Goal: Task Accomplishment & Management: Manage account settings

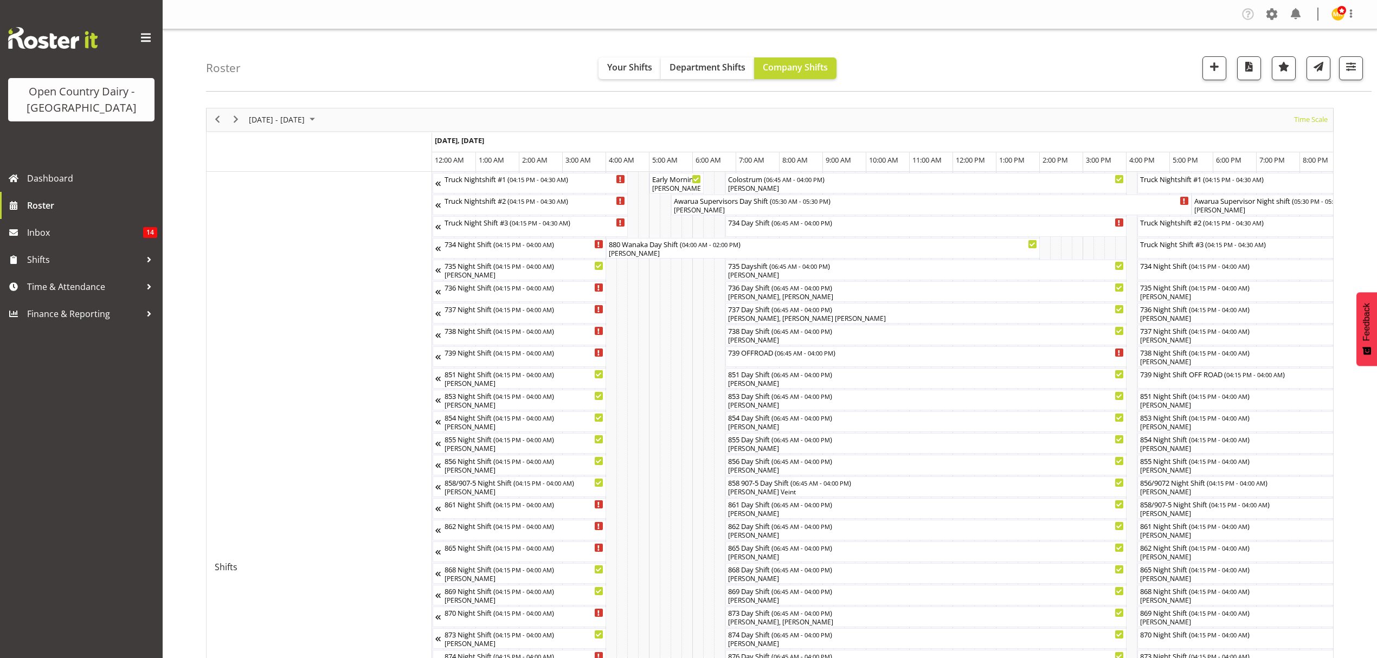
scroll to position [0, 4376]
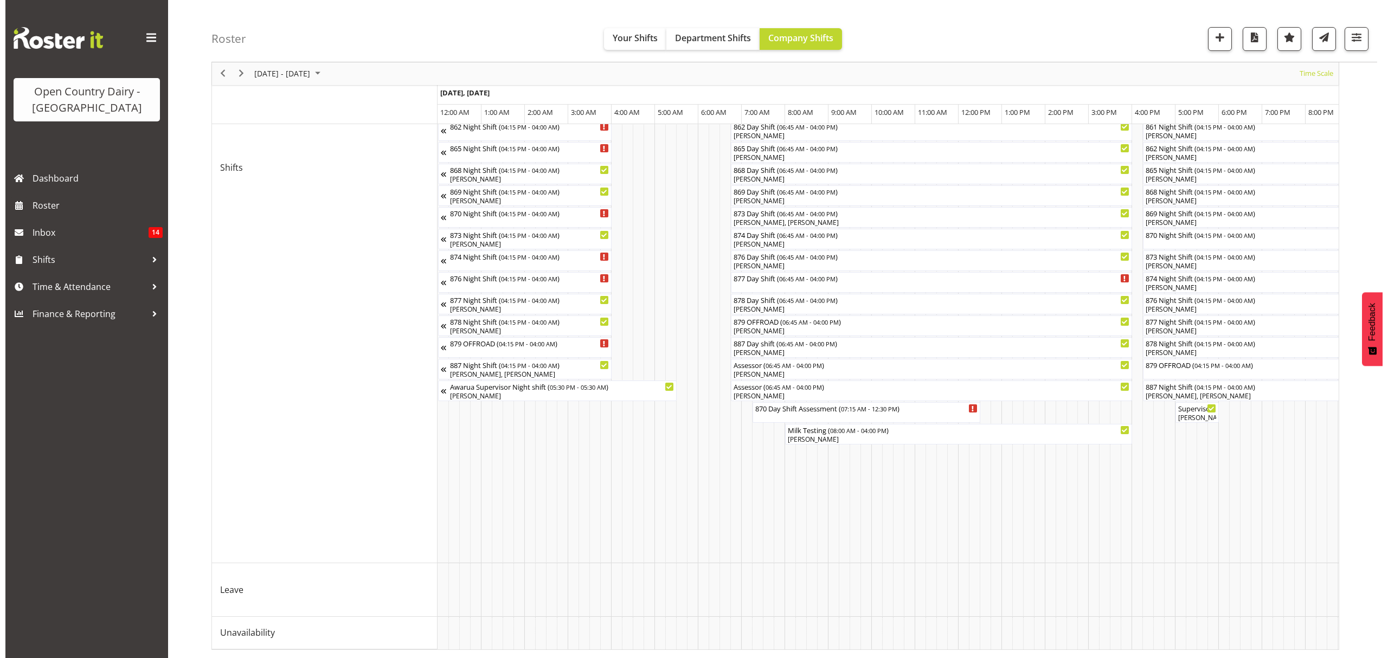
scroll to position [411, 0]
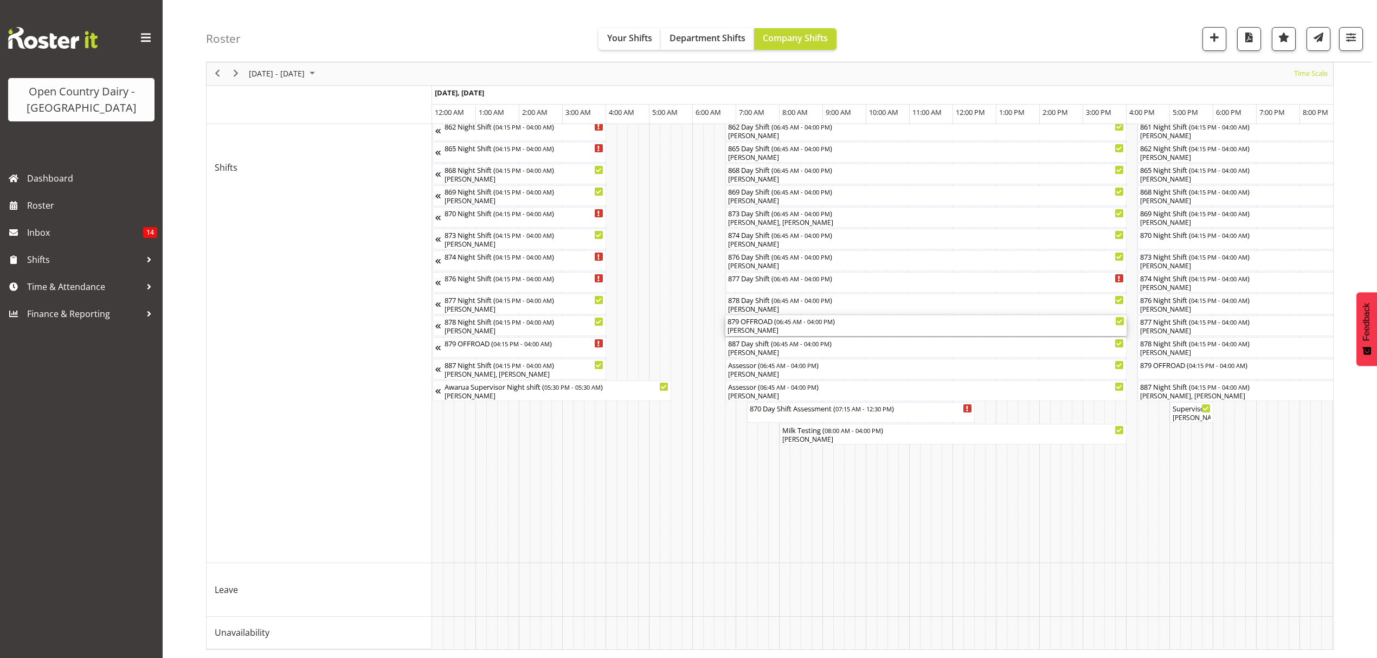
click at [821, 317] on span "06:45 AM - 04:00 PM" at bounding box center [805, 321] width 56 height 9
click at [0, 0] on div at bounding box center [0, 0] width 0 height 0
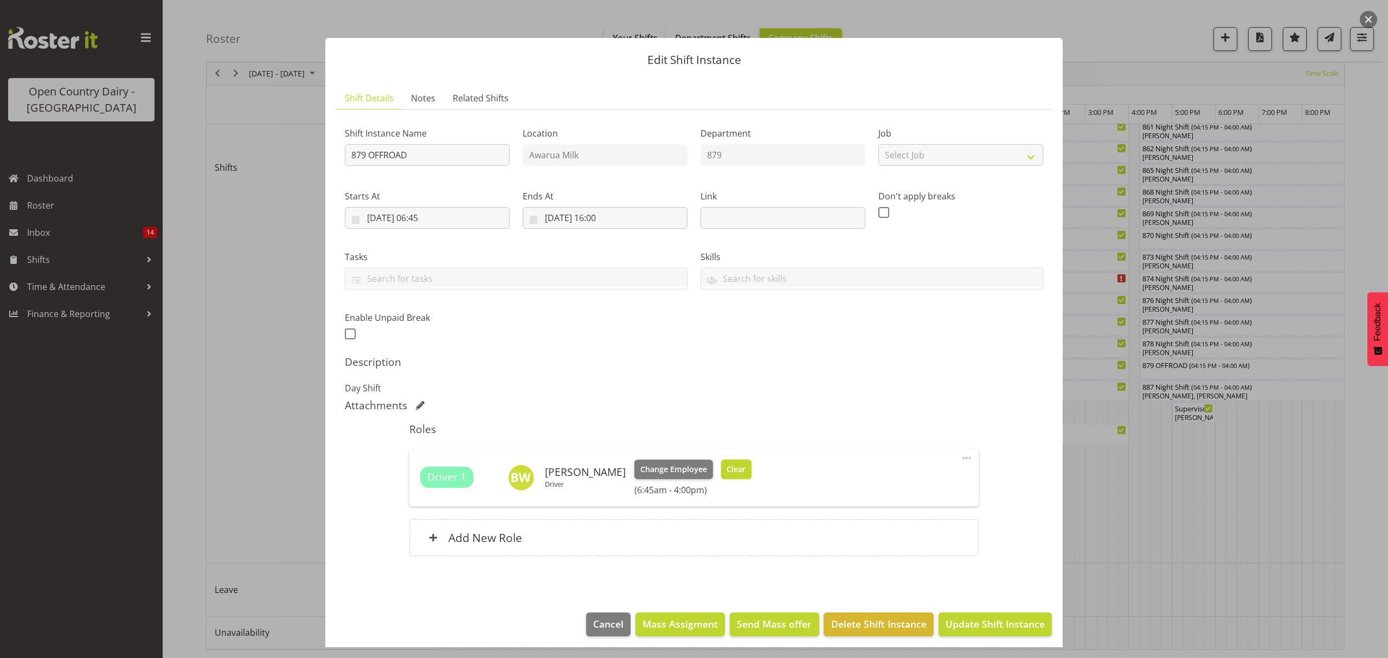
click at [727, 473] on span "Clear" at bounding box center [736, 470] width 19 height 12
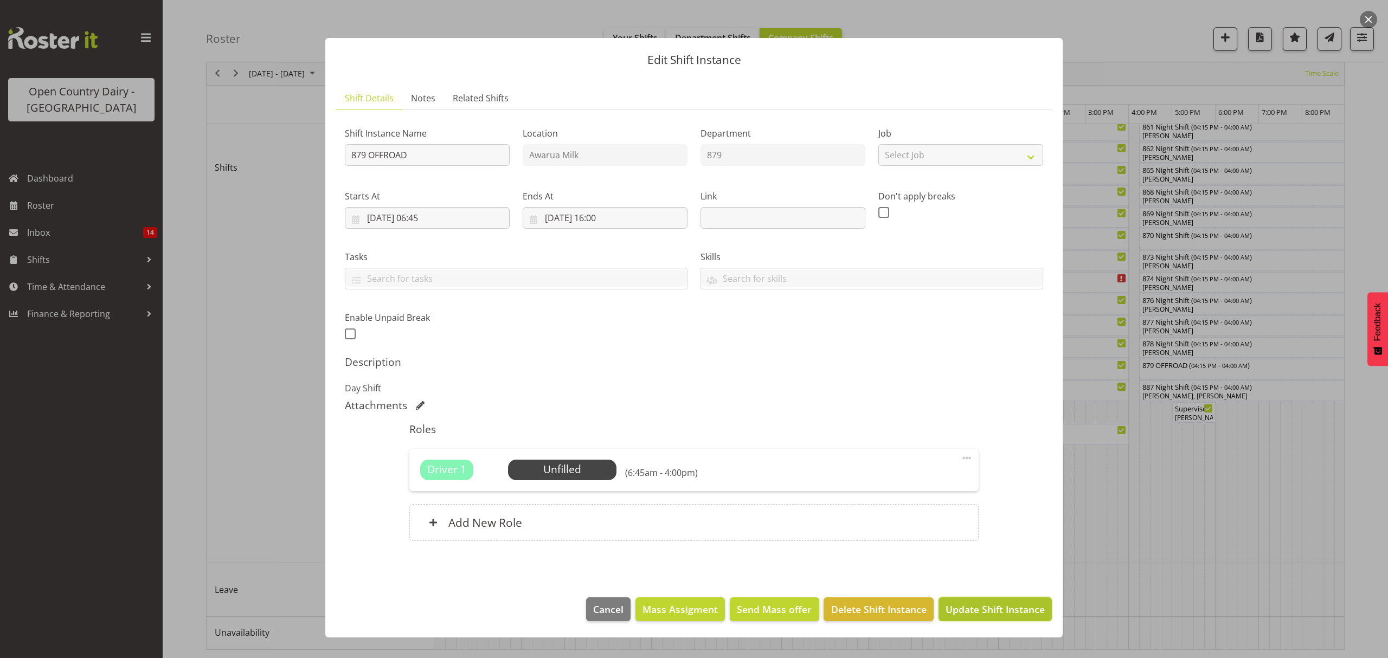
click at [1009, 614] on span "Update Shift Instance" at bounding box center [995, 609] width 99 height 14
click at [1009, 614] on div "Edit Shift Instance Shift Details Notes Related Shifts Shift Instance Name 879 …" at bounding box center [694, 329] width 759 height 637
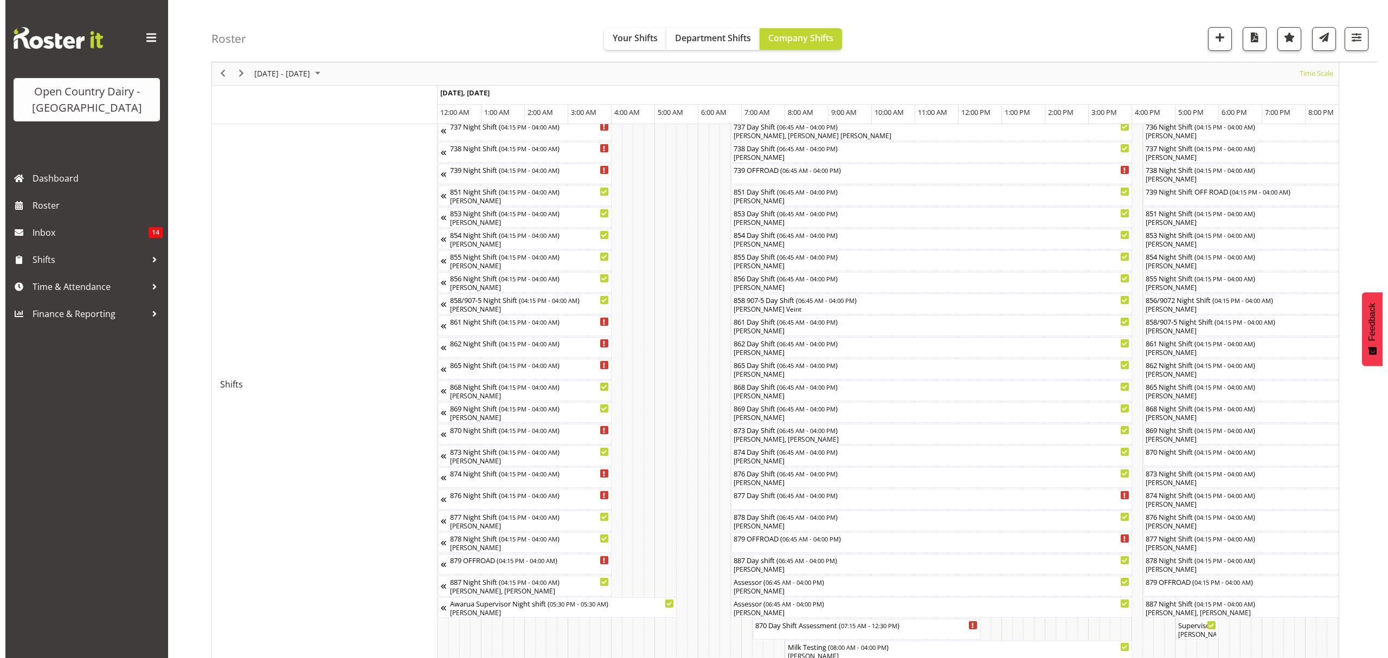
scroll to position [144, 0]
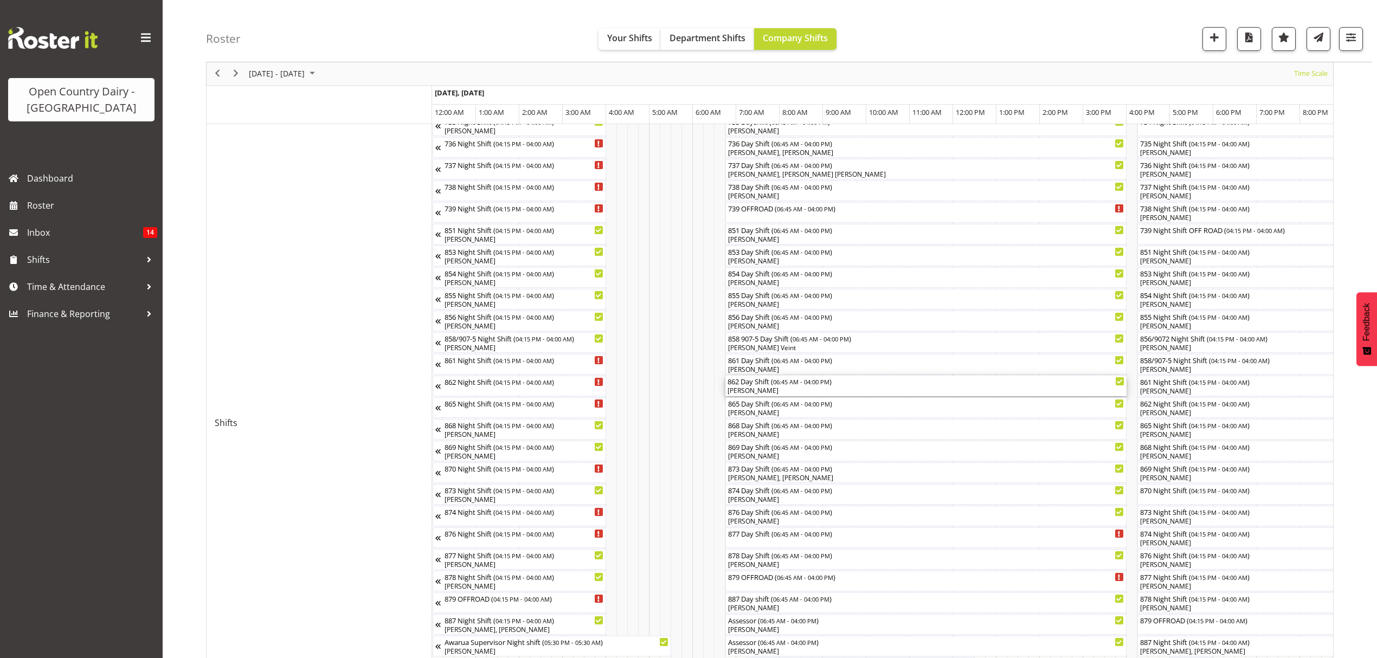
click at [836, 392] on div "[PERSON_NAME]" at bounding box center [926, 391] width 397 height 10
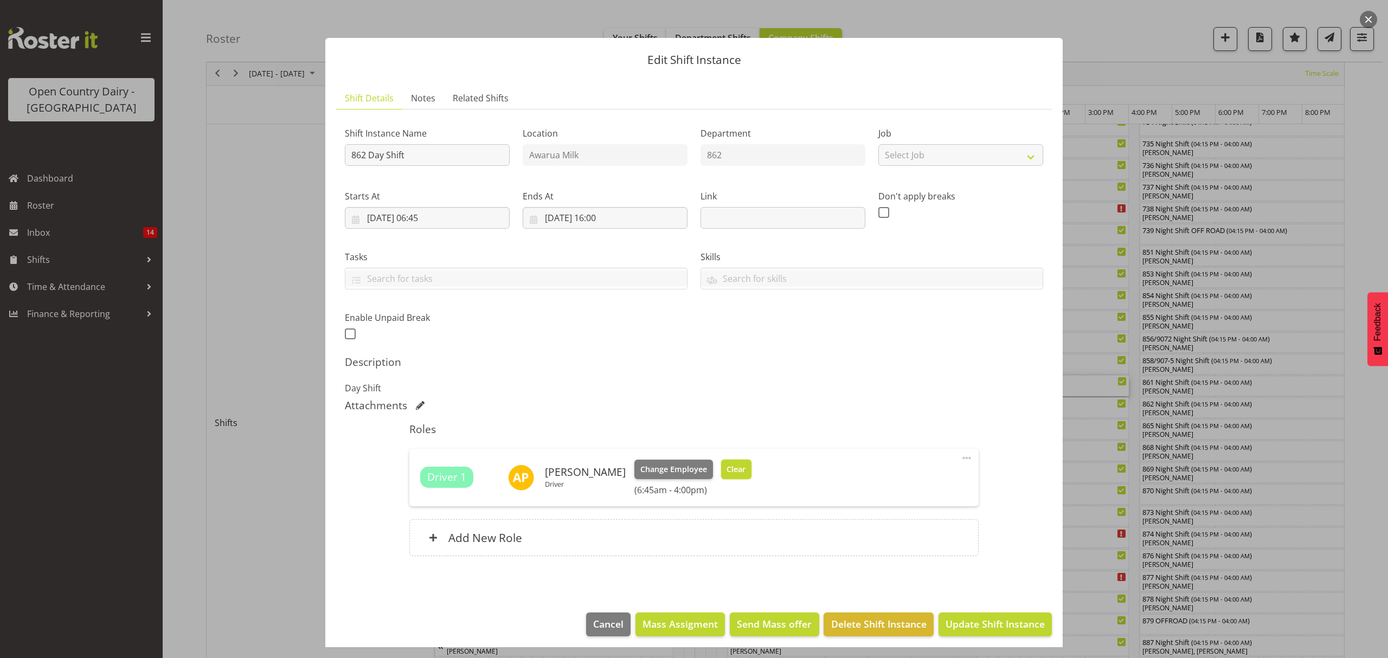
click at [725, 463] on button "Clear" at bounding box center [736, 470] width 31 height 20
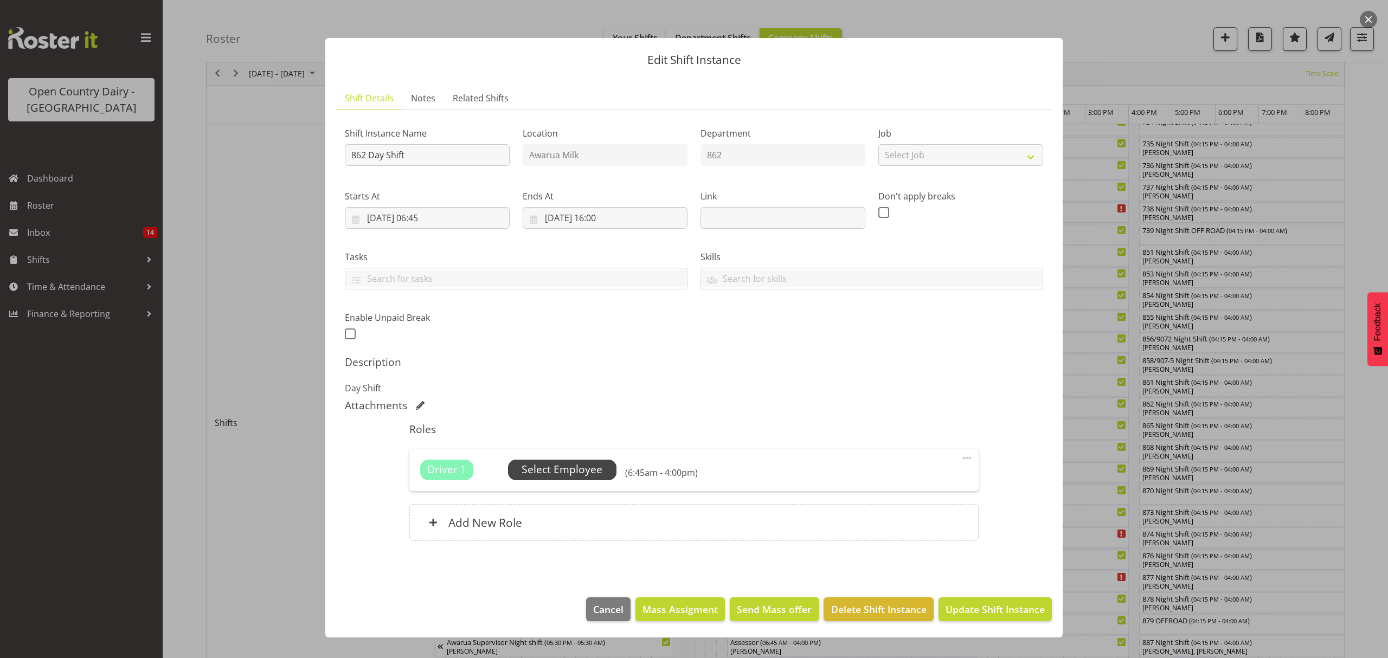
click at [560, 465] on span "Select Employee" at bounding box center [562, 470] width 81 height 16
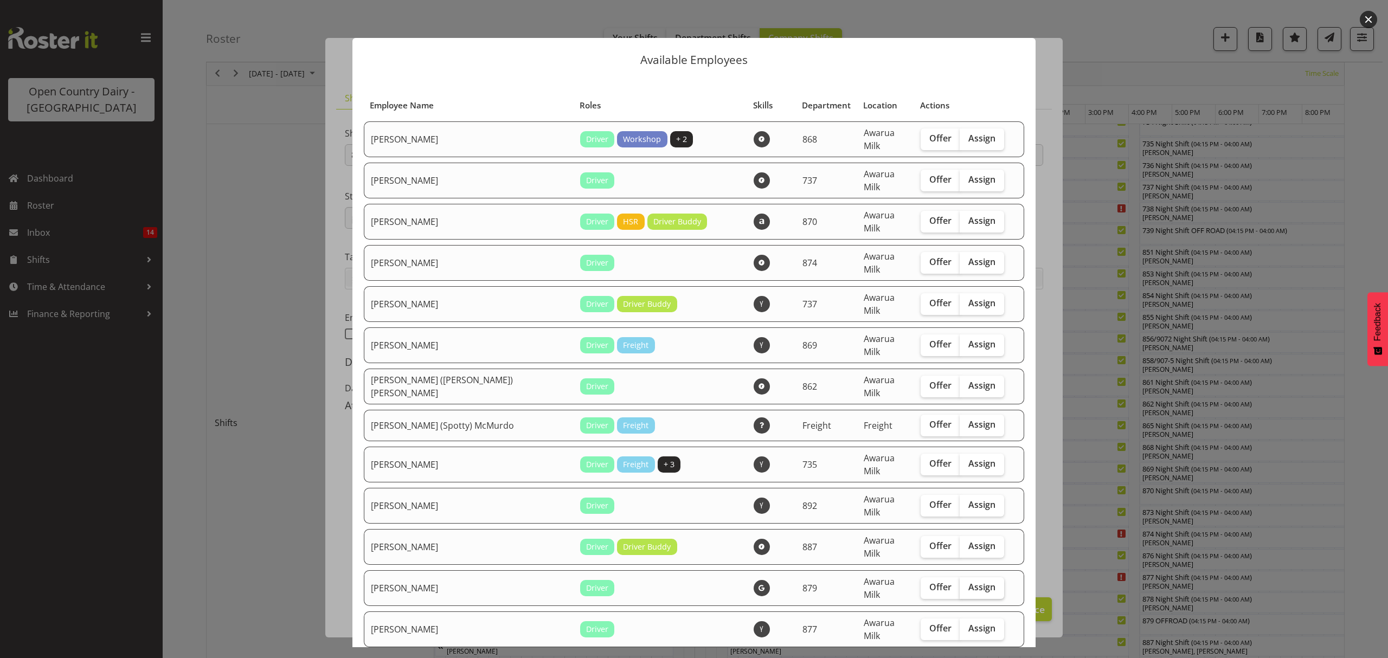
click at [969, 582] on span "Assign" at bounding box center [982, 587] width 27 height 11
click at [960, 584] on input "Assign" at bounding box center [963, 587] width 7 height 7
checkbox input "true"
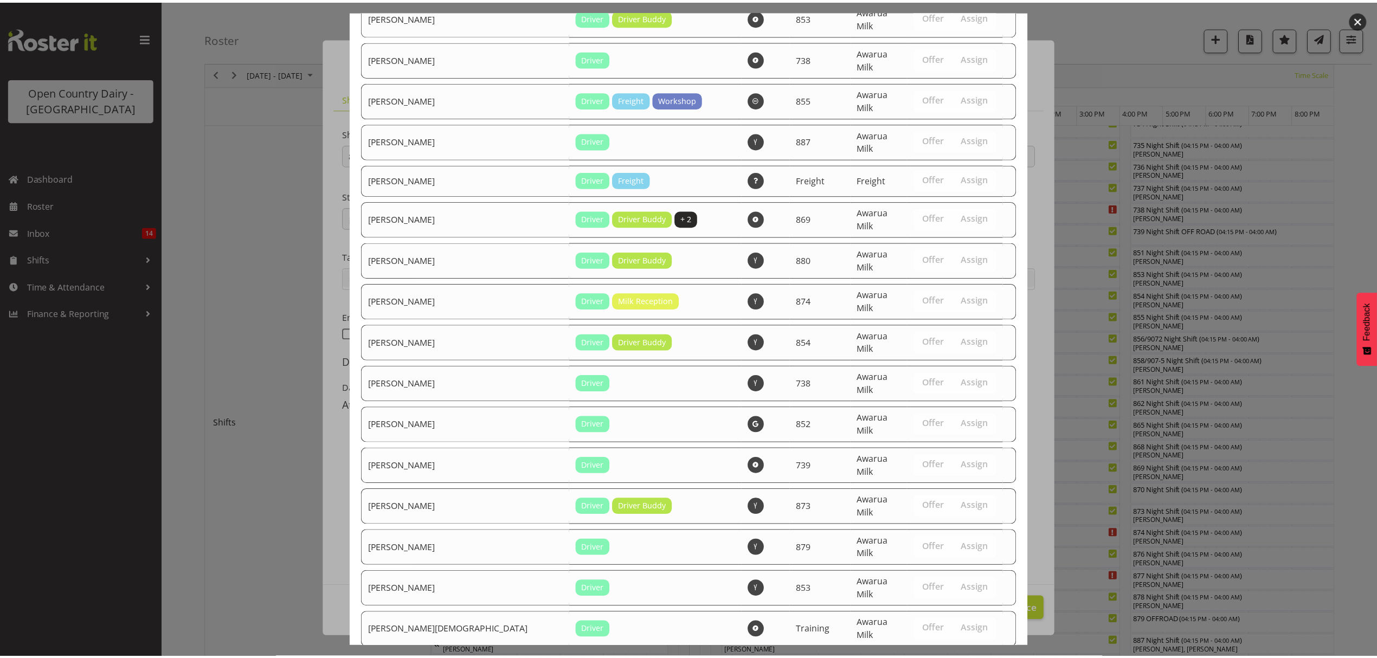
scroll to position [1527, 0]
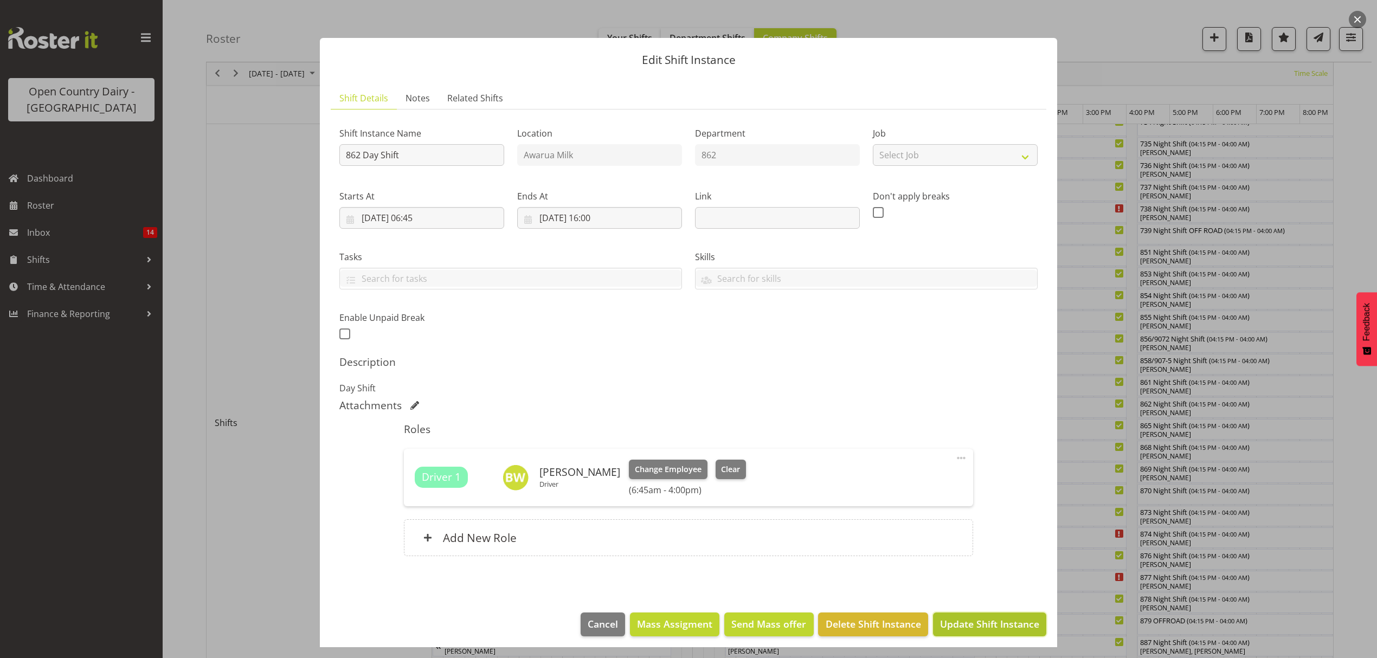
click at [999, 617] on button "Update Shift Instance" at bounding box center [989, 625] width 113 height 24
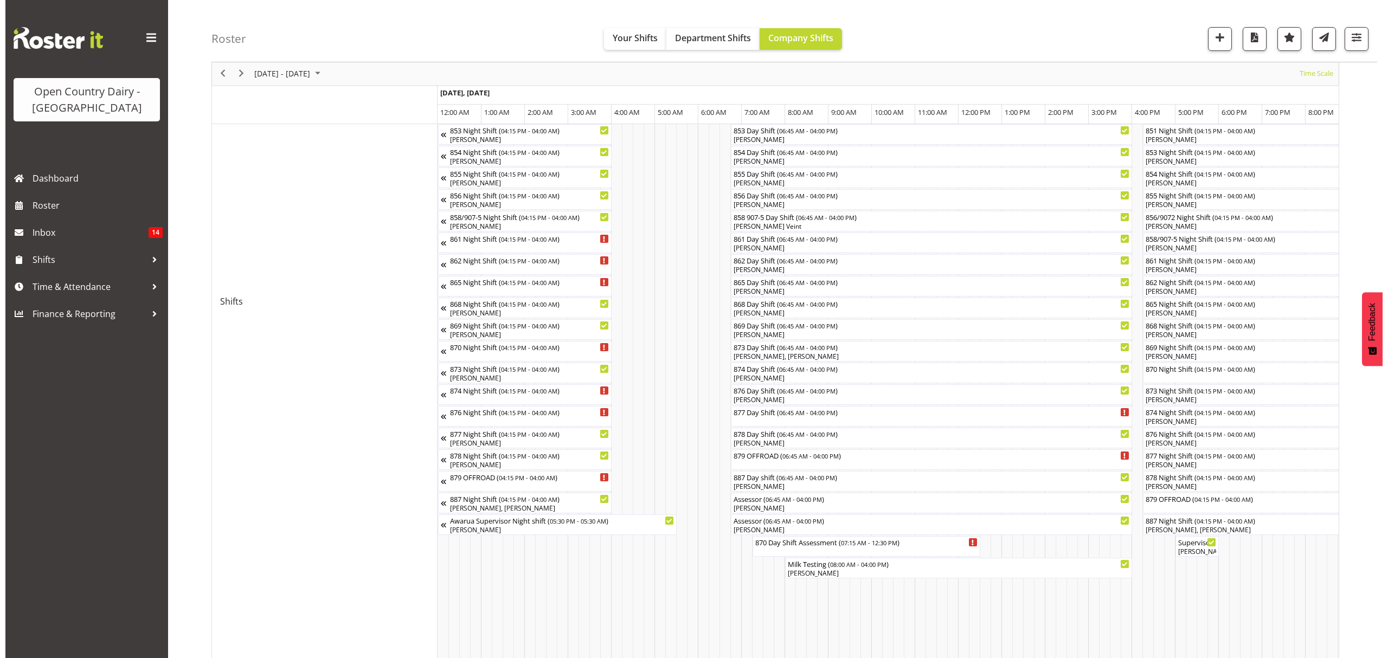
scroll to position [0, 0]
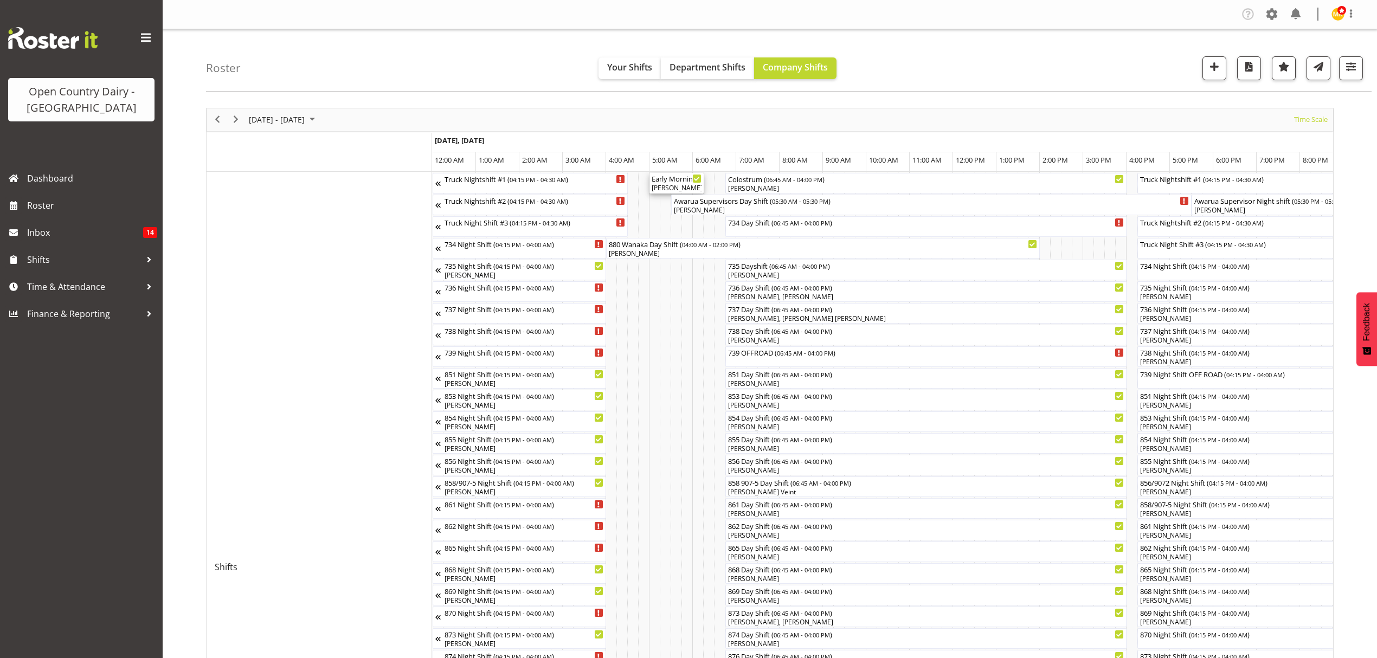
click at [685, 183] on div "Early Morning CIP ( 05:00 AM - 06:15 AM )" at bounding box center [677, 178] width 50 height 11
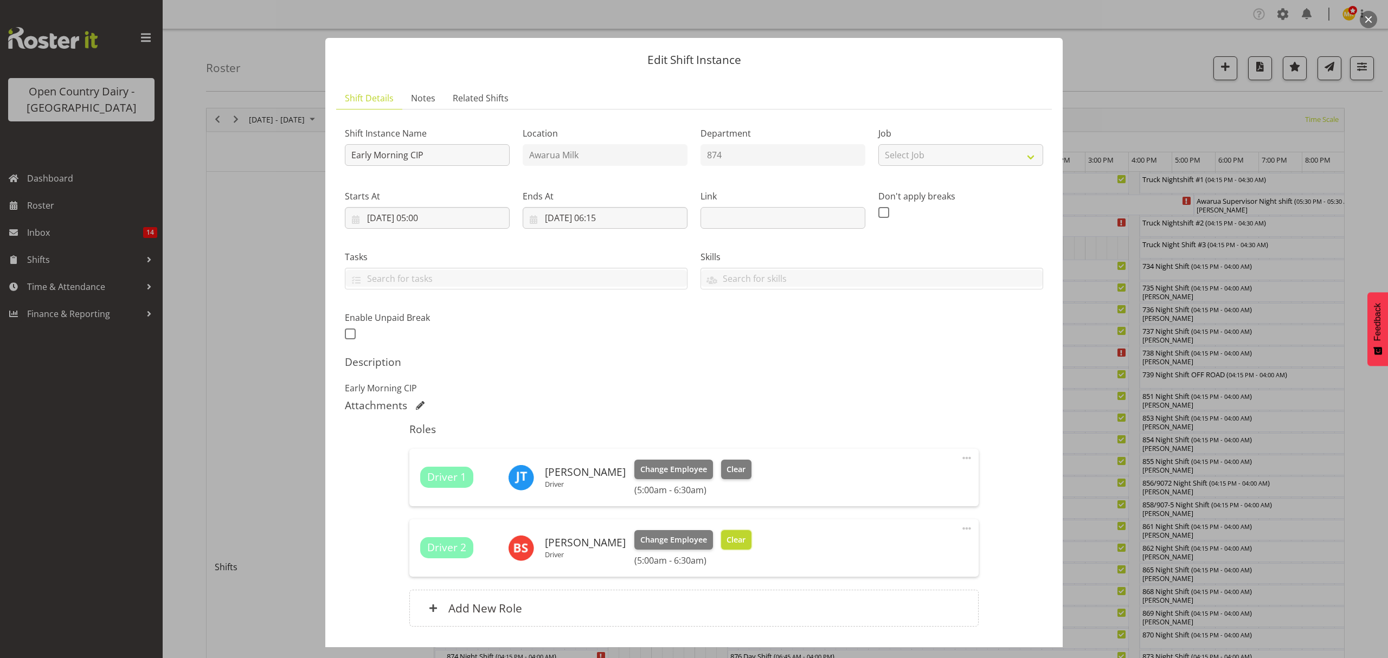
click at [729, 541] on span "Clear" at bounding box center [736, 540] width 19 height 12
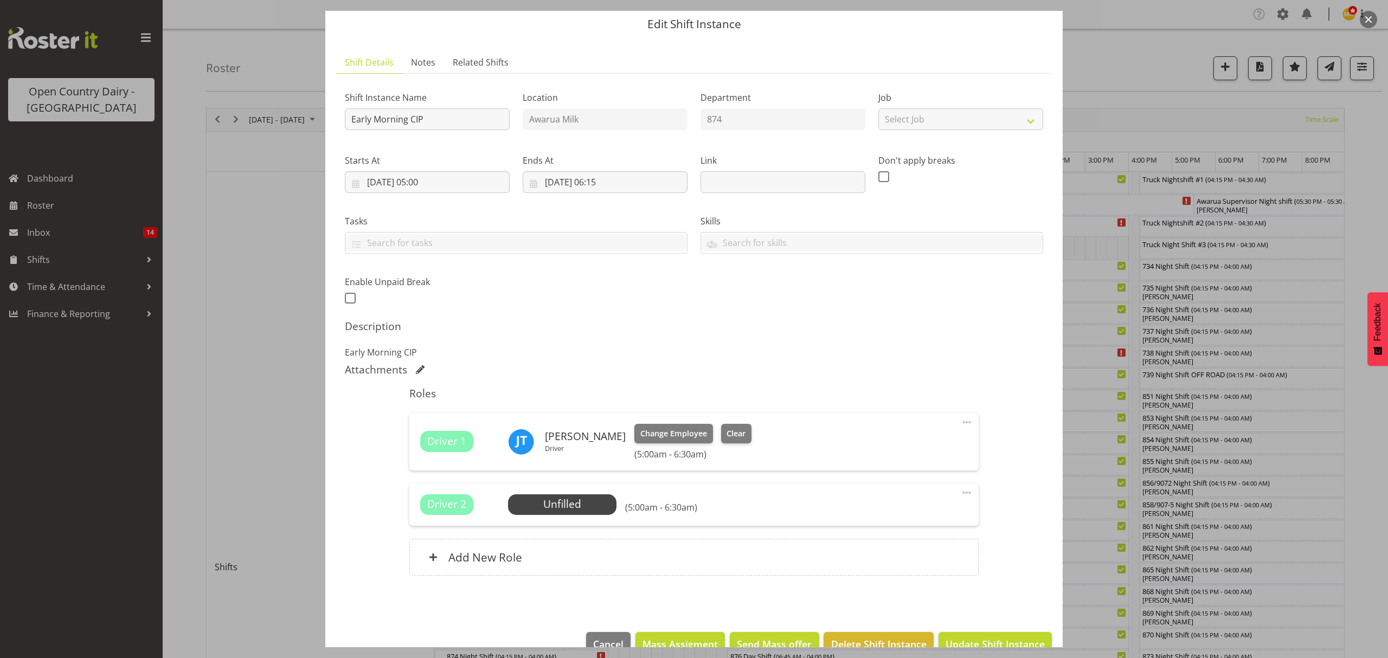
scroll to position [61, 0]
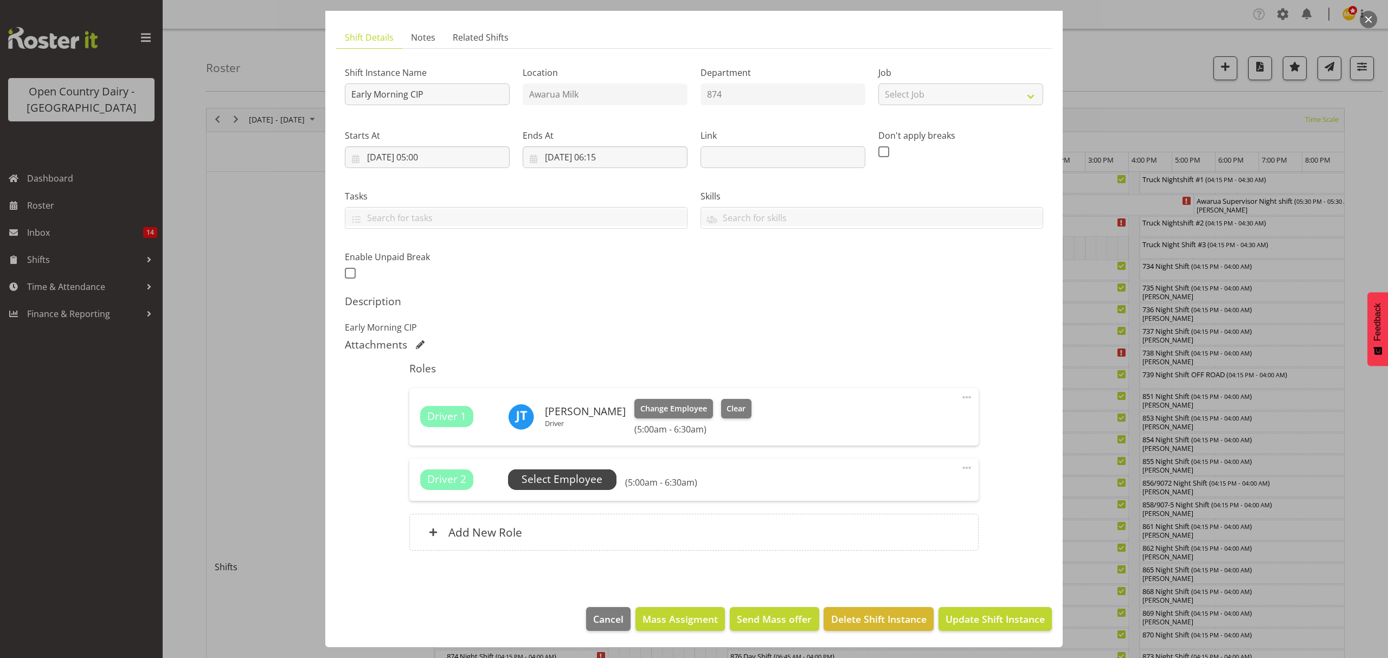
click at [582, 480] on span "Select Employee" at bounding box center [562, 480] width 81 height 16
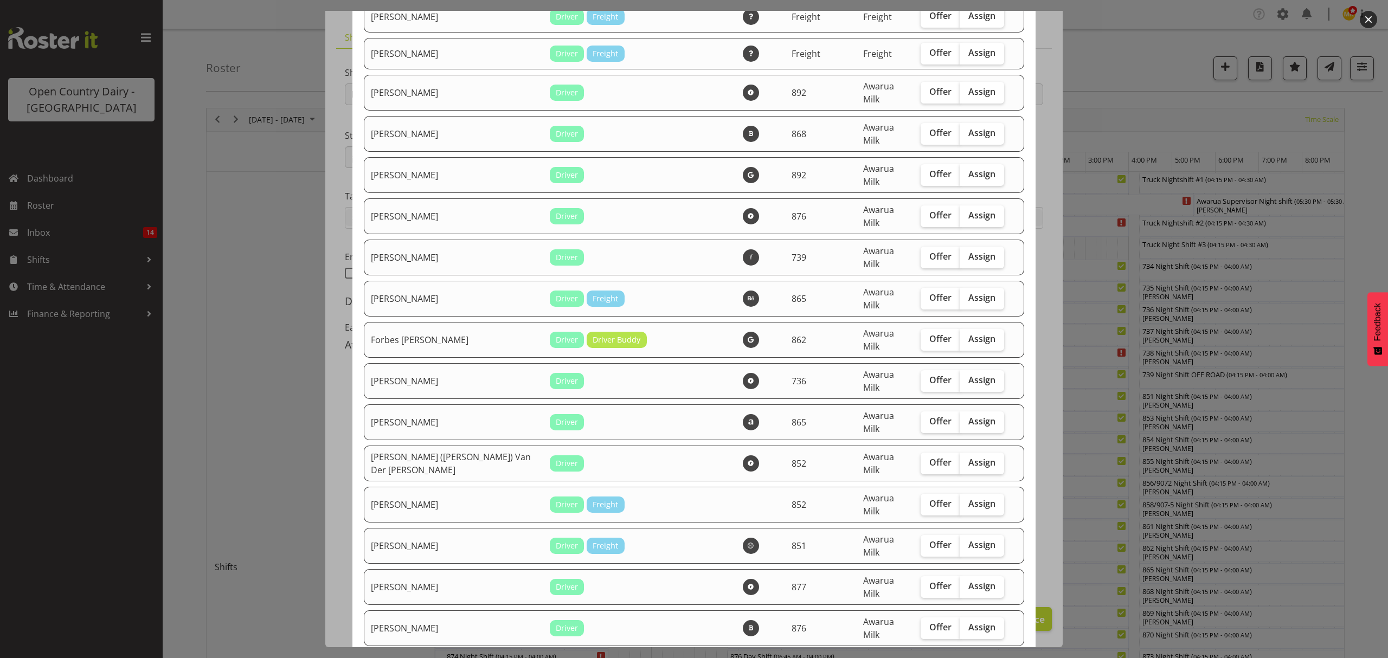
scroll to position [1591, 0]
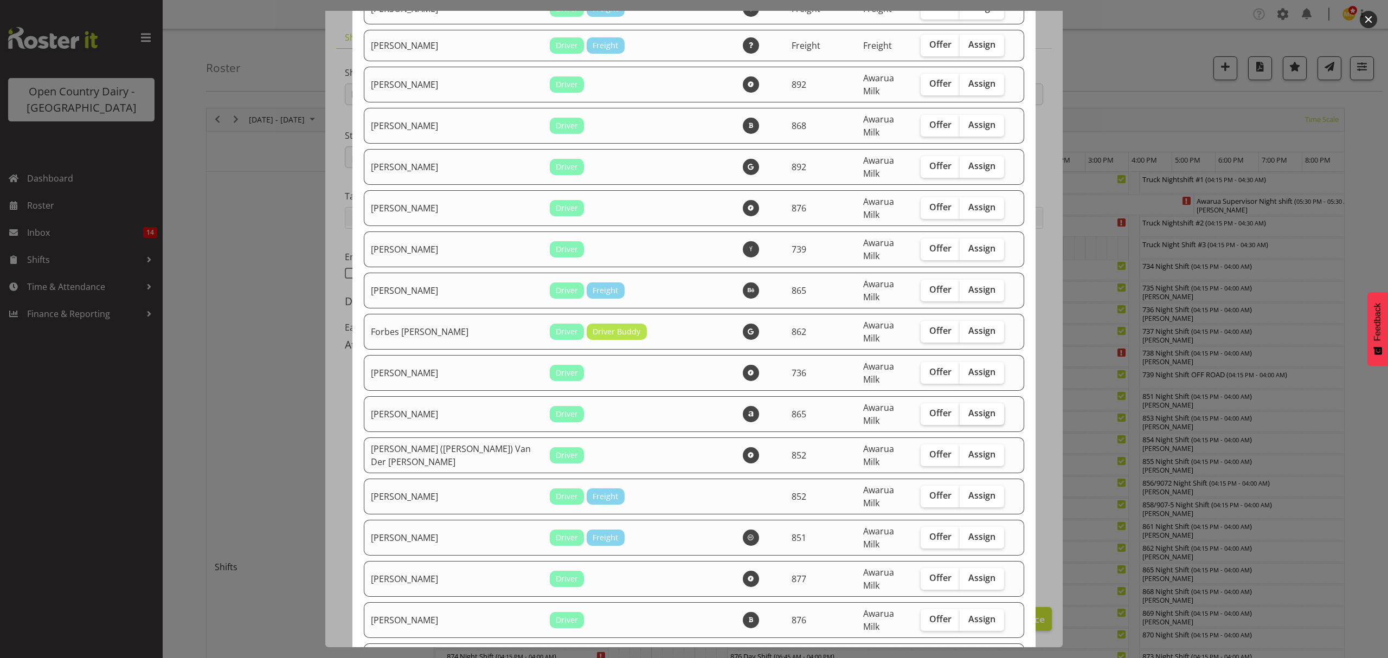
click at [960, 410] on input "Assign" at bounding box center [963, 413] width 7 height 7
checkbox input "true"
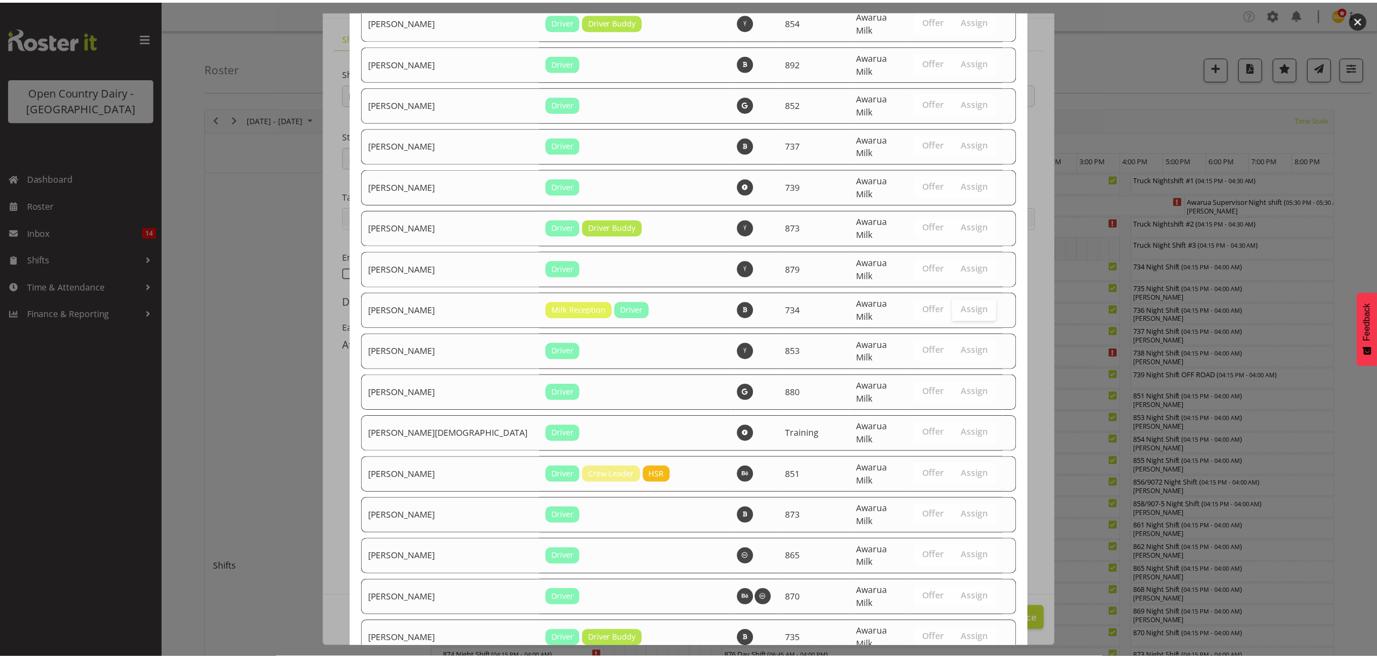
scroll to position [3776, 0]
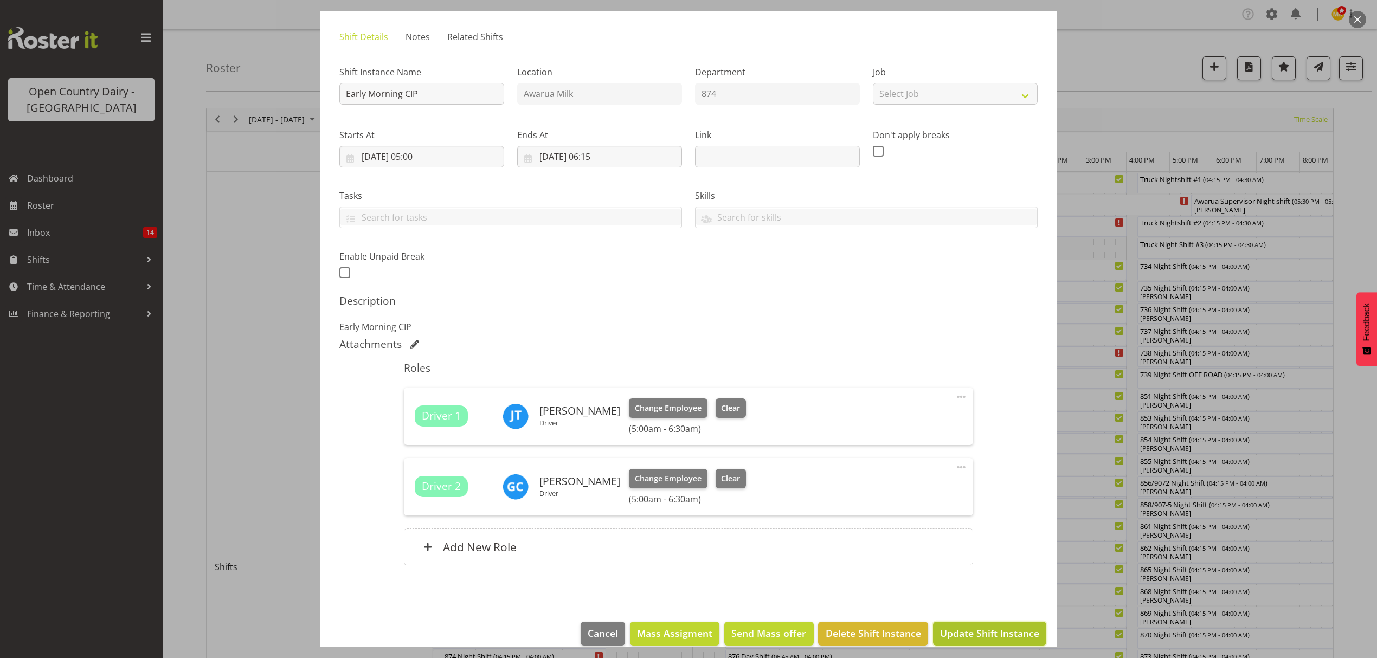
click at [992, 631] on span "Update Shift Instance" at bounding box center [989, 633] width 99 height 14
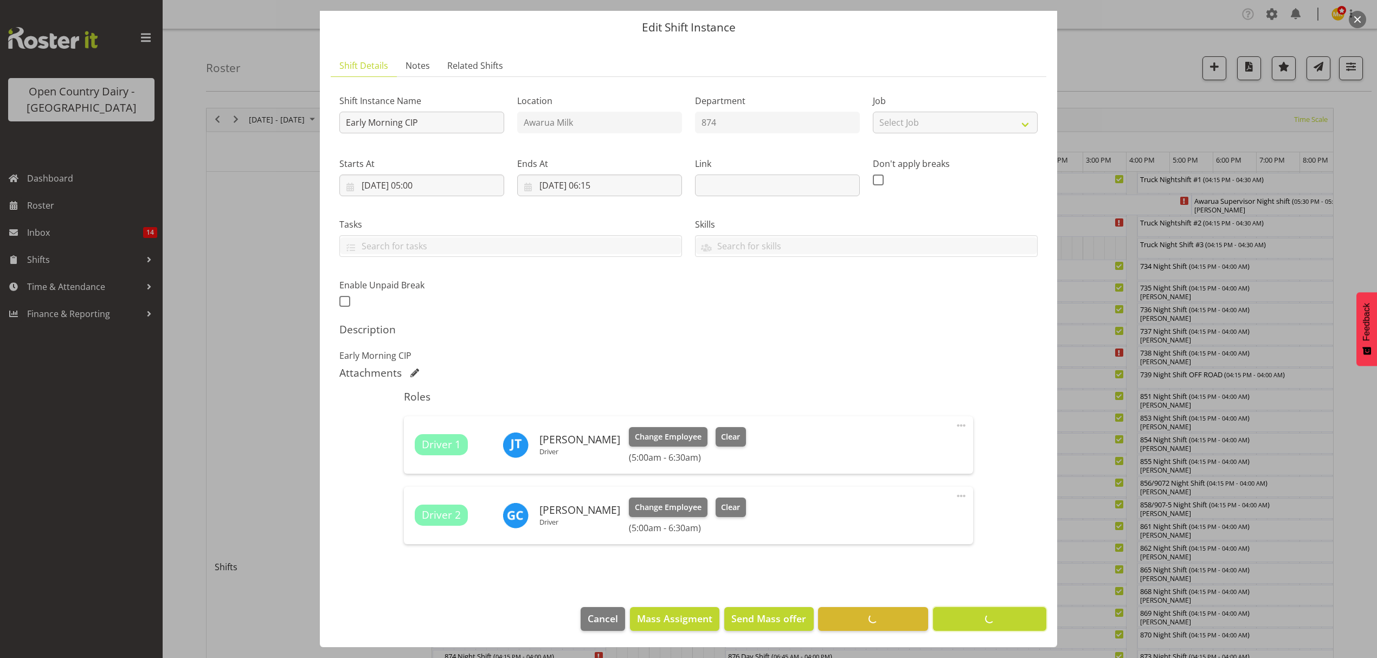
scroll to position [33, 0]
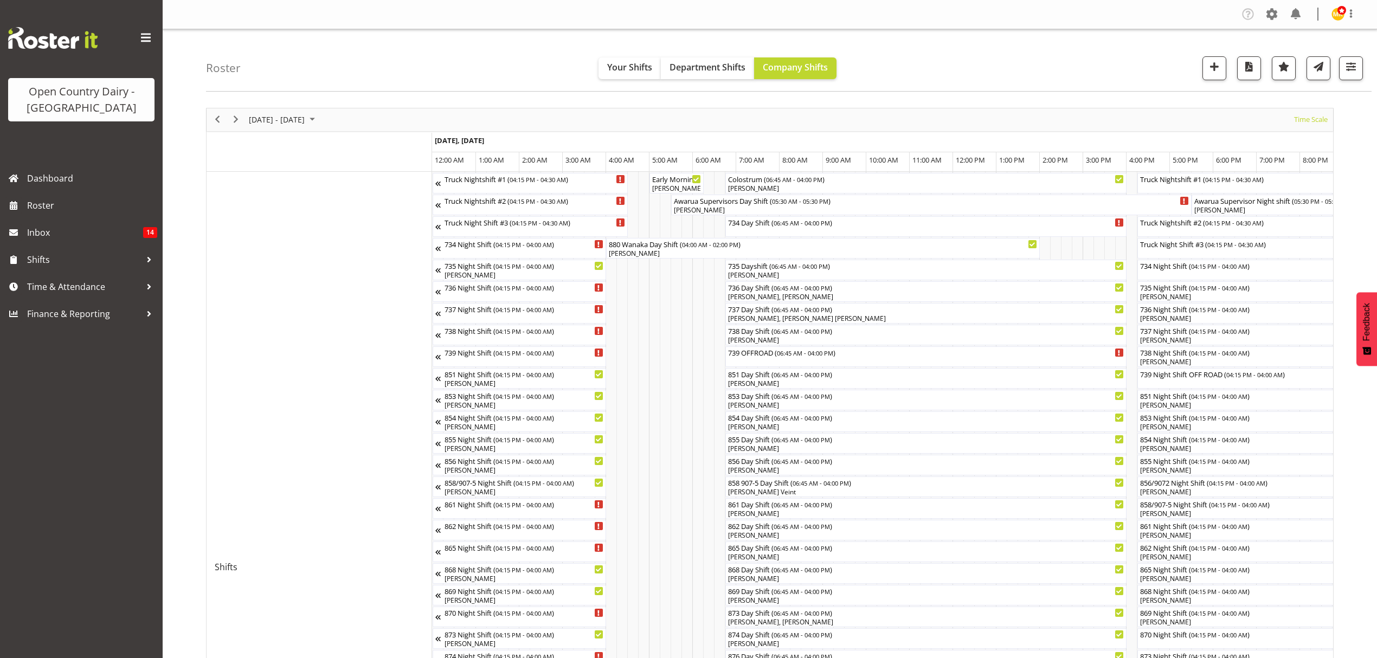
click at [934, 59] on div "Roster Your Shifts Department Shifts Company Shifts 1 Locations Clear Awarua Mi…" at bounding box center [789, 60] width 1166 height 62
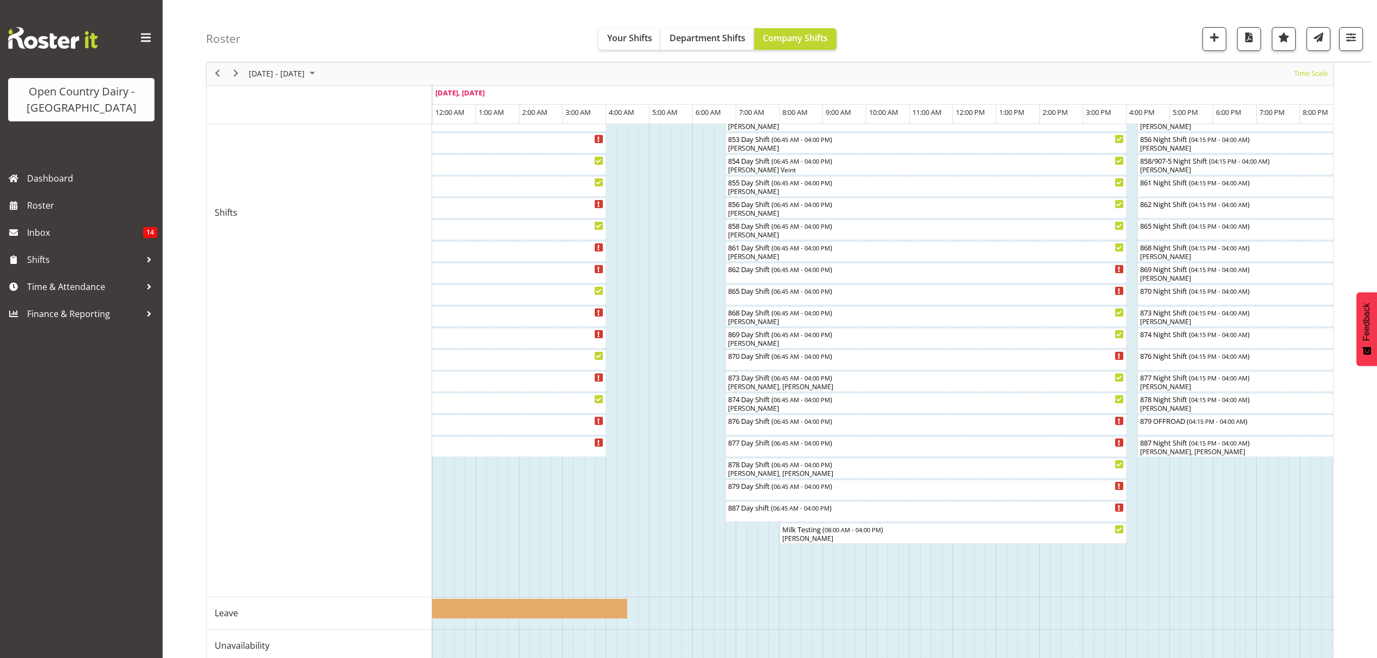
scroll to position [368, 0]
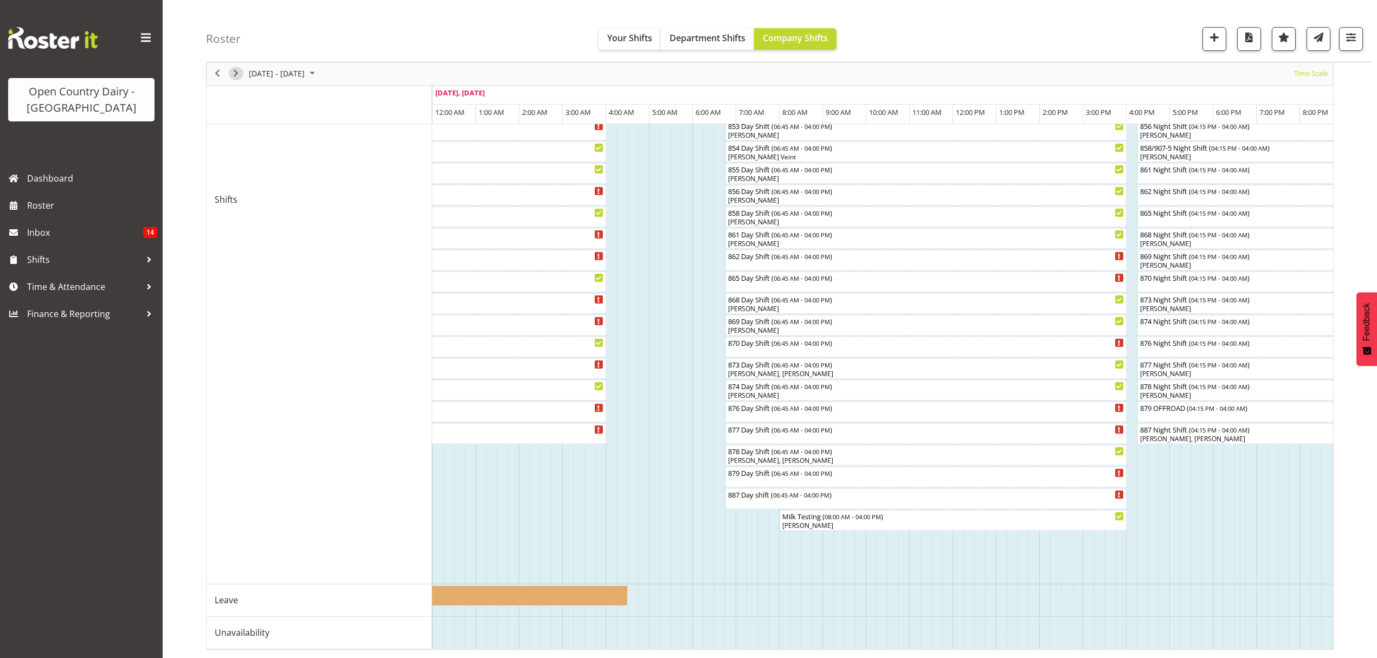
drag, startPoint x: 234, startPoint y: 74, endPoint x: 420, endPoint y: 374, distance: 352.6
click at [234, 74] on span "Next" at bounding box center [235, 74] width 13 height 14
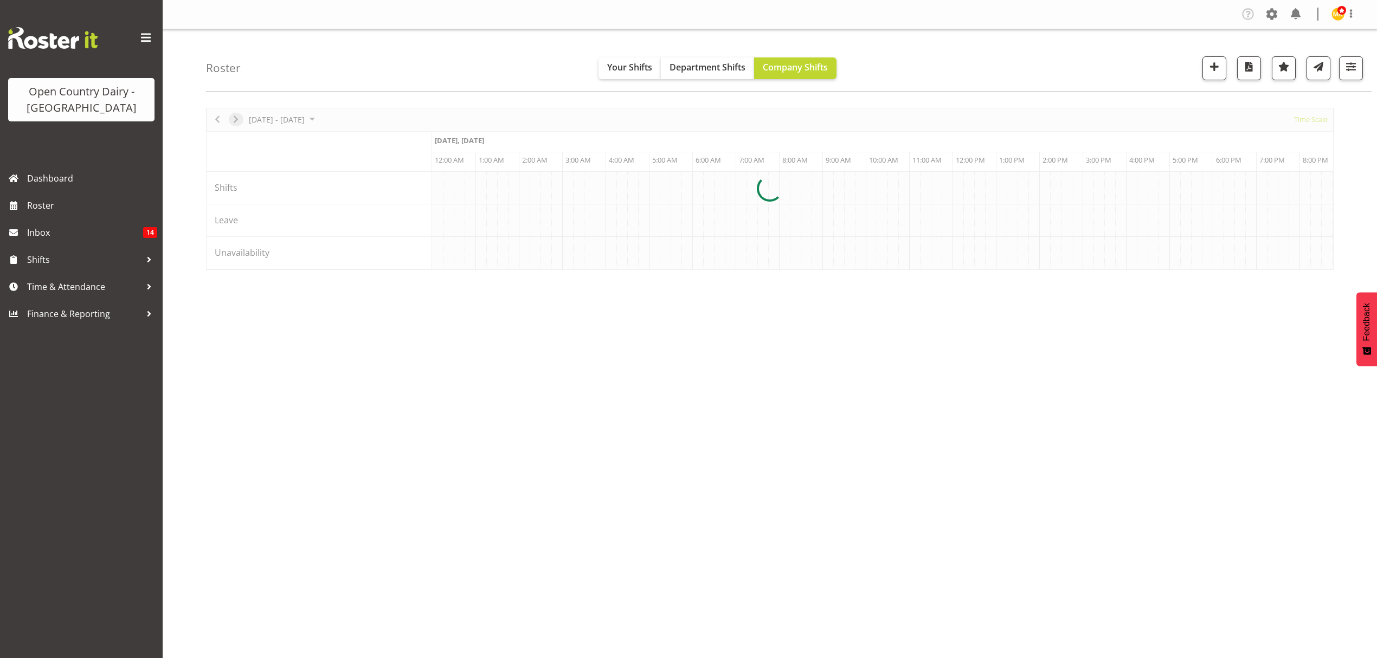
scroll to position [0, 0]
